Goal: Task Accomplishment & Management: Manage account settings

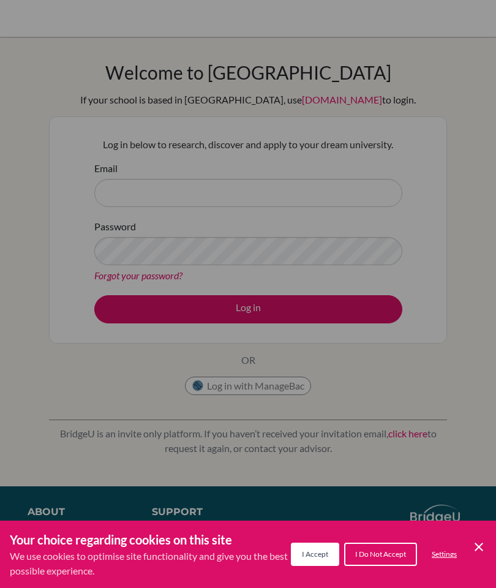
click at [476, 545] on icon "Cookie Control Close Icon" at bounding box center [479, 547] width 15 height 15
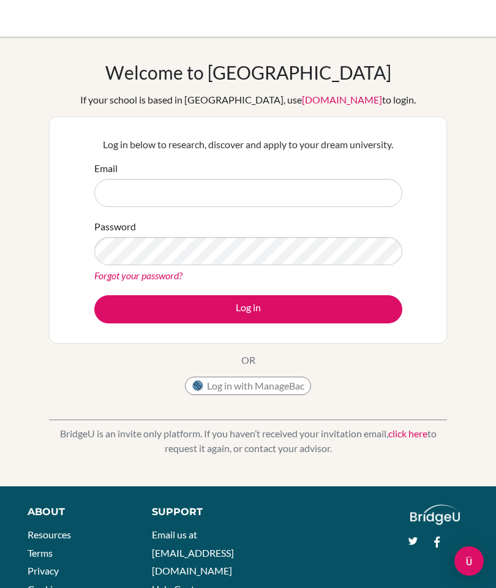
click at [118, 201] on input "Email" at bounding box center [248, 193] width 308 height 28
type input "condesamoran@macrisschool.org"
click at [339, 317] on button "Log in" at bounding box center [248, 309] width 308 height 28
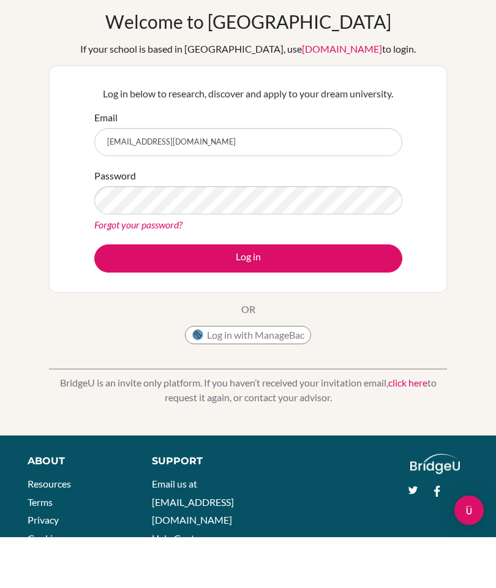
click at [314, 94] on link "[DOMAIN_NAME]" at bounding box center [342, 100] width 80 height 12
